Goal: Submit feedback/report problem: Submit feedback/report problem

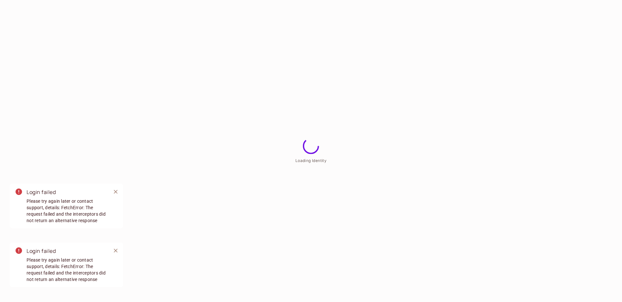
click at [151, 0] on html "Loading Identity Login failed Please try again later or contact support, detail…" at bounding box center [311, 0] width 622 height 0
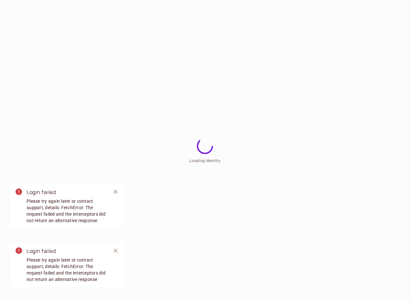
click at [73, 208] on span "Please try again later or contact support, details: FetchError: The request fai…" at bounding box center [66, 211] width 79 height 26
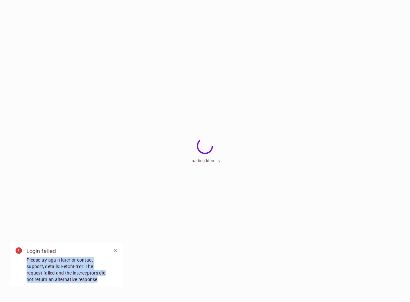
drag, startPoint x: 27, startPoint y: 200, endPoint x: 107, endPoint y: 224, distance: 83.8
click at [107, 0] on html "Loading Identity Login failed Please try again later or contact support, detail…" at bounding box center [205, 0] width 410 height 0
copy div "Please try again later or contact support, details: FetchError: The request fai…"
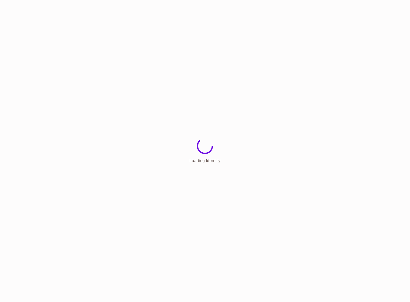
drag, startPoint x: 409, startPoint y: 113, endPoint x: 361, endPoint y: 119, distance: 48.6
click at [361, 0] on html "Loading Identity Login failed Please try again later or contact support, detail…" at bounding box center [205, 0] width 410 height 0
click at [410, 0] on html "Loading Identity" at bounding box center [205, 0] width 410 height 0
click at [409, 0] on html "Loading Identity" at bounding box center [205, 0] width 410 height 0
click at [407, 0] on html "Loading Identity" at bounding box center [205, 0] width 410 height 0
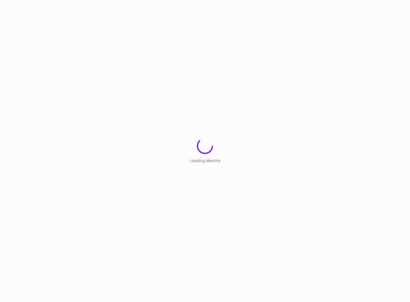
click at [410, 0] on html "Loading Identity" at bounding box center [205, 0] width 410 height 0
